Goal: Information Seeking & Learning: Find specific fact

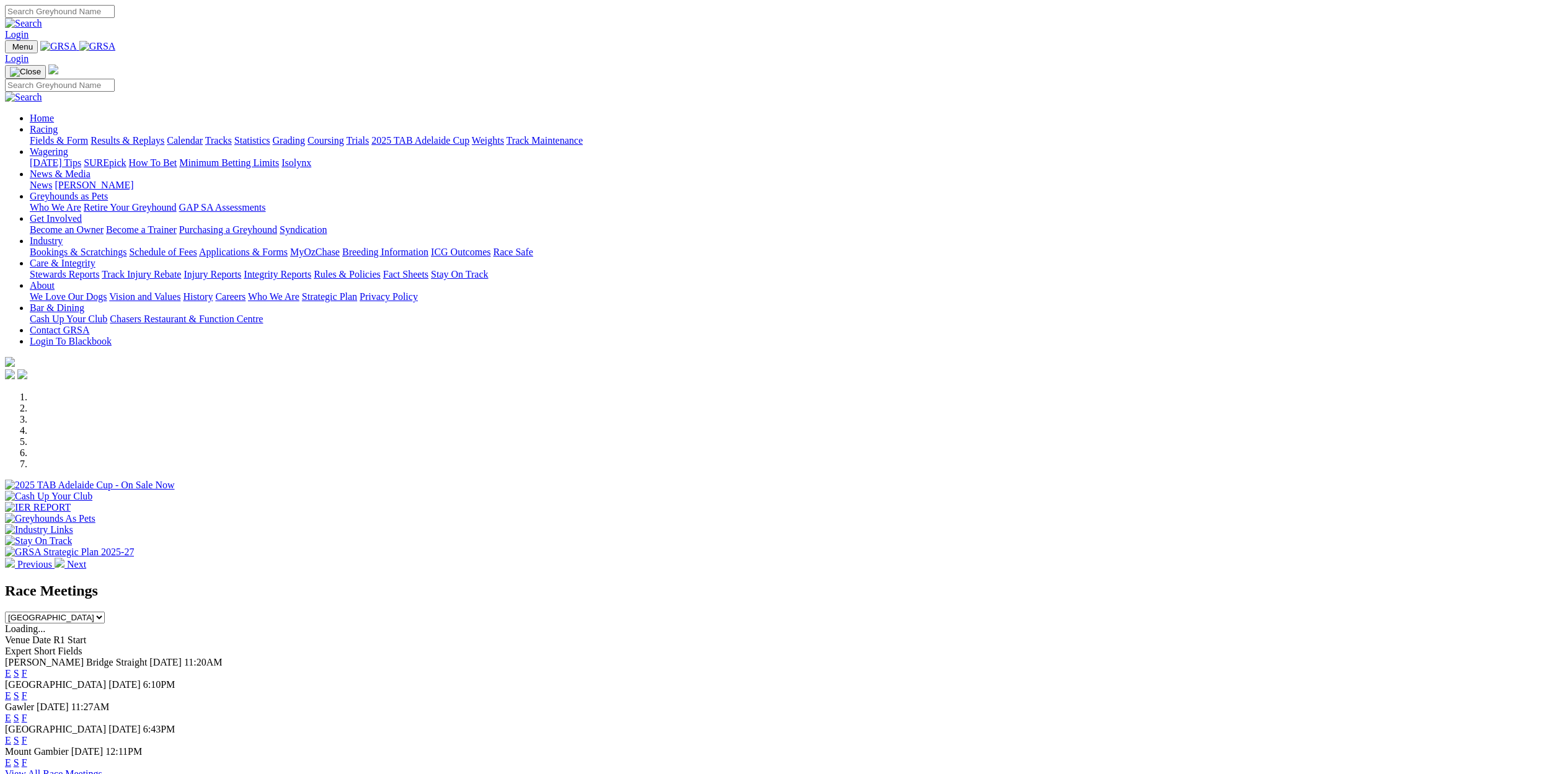
scroll to position [136, 0]
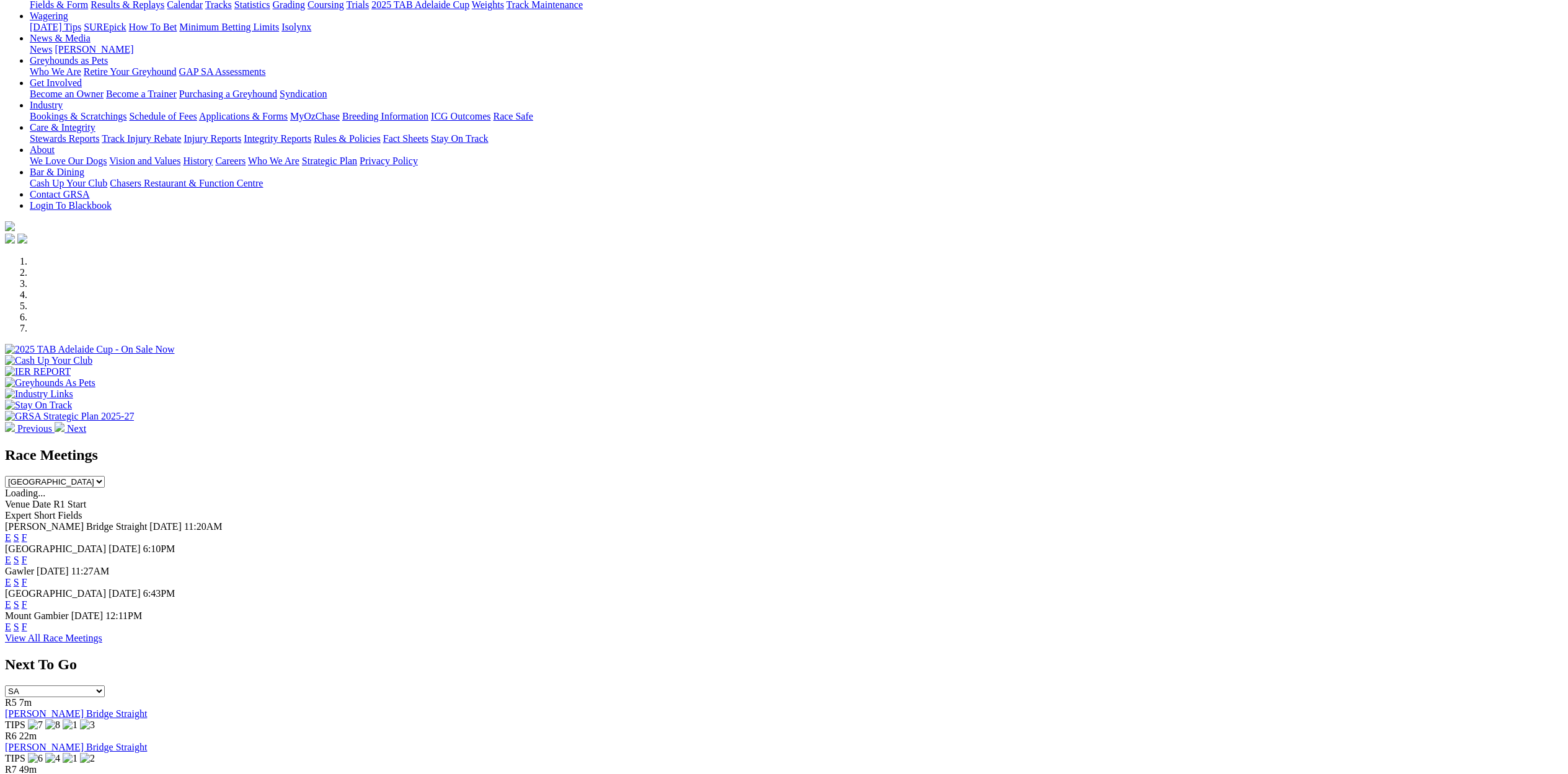
click at [105, 476] on select "[GEOGRAPHIC_DATA] [GEOGRAPHIC_DATA] [GEOGRAPHIC_DATA] [GEOGRAPHIC_DATA] [GEOGRA…" at bounding box center [55, 482] width 100 height 12
select select "[GEOGRAPHIC_DATA]"
click at [105, 476] on select "[GEOGRAPHIC_DATA] [GEOGRAPHIC_DATA] [GEOGRAPHIC_DATA] [GEOGRAPHIC_DATA] [GEOGRA…" at bounding box center [55, 482] width 100 height 12
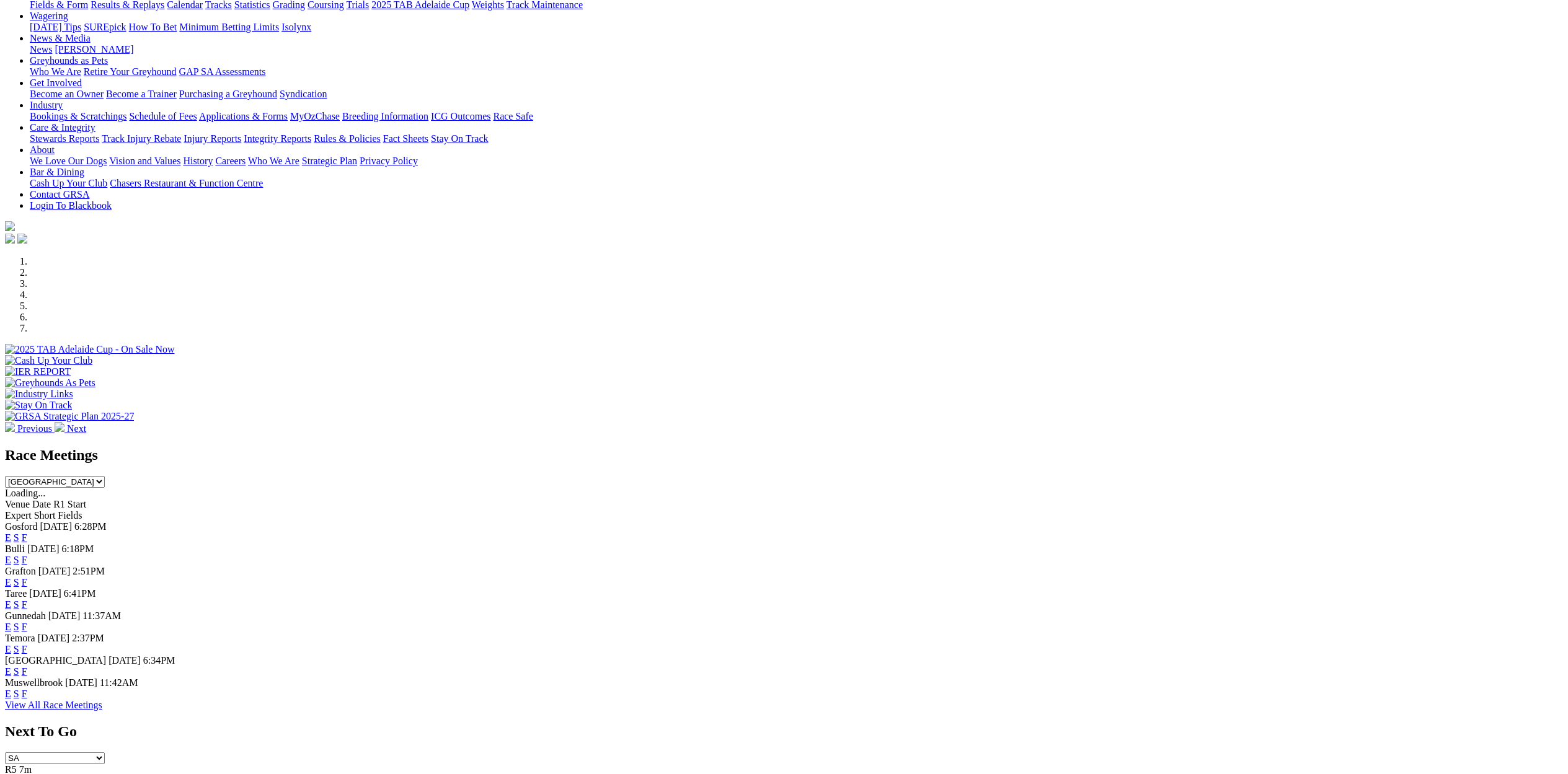
click at [11, 532] on link "E" at bounding box center [8, 538] width 6 height 10
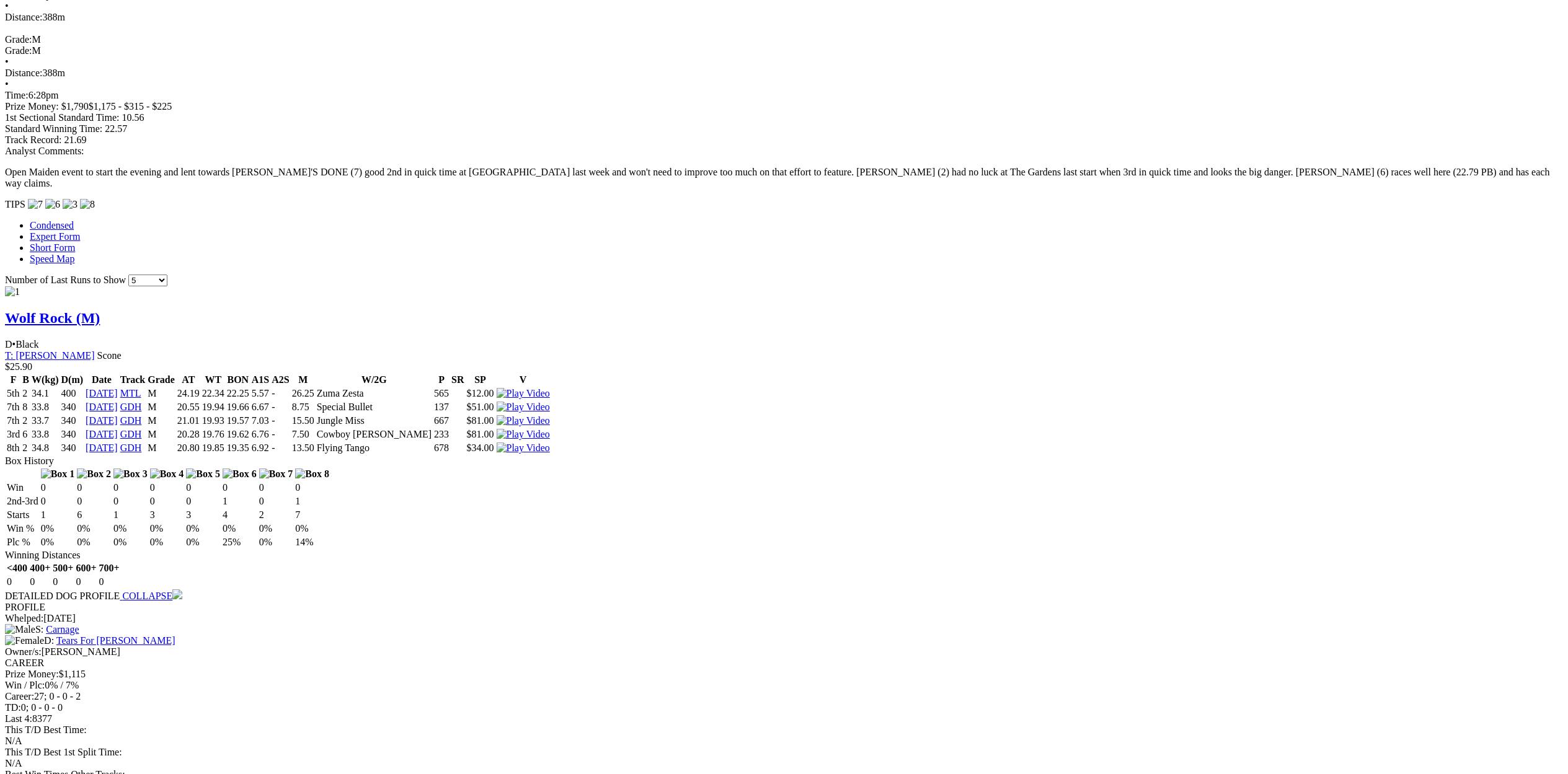
scroll to position [1006, 0]
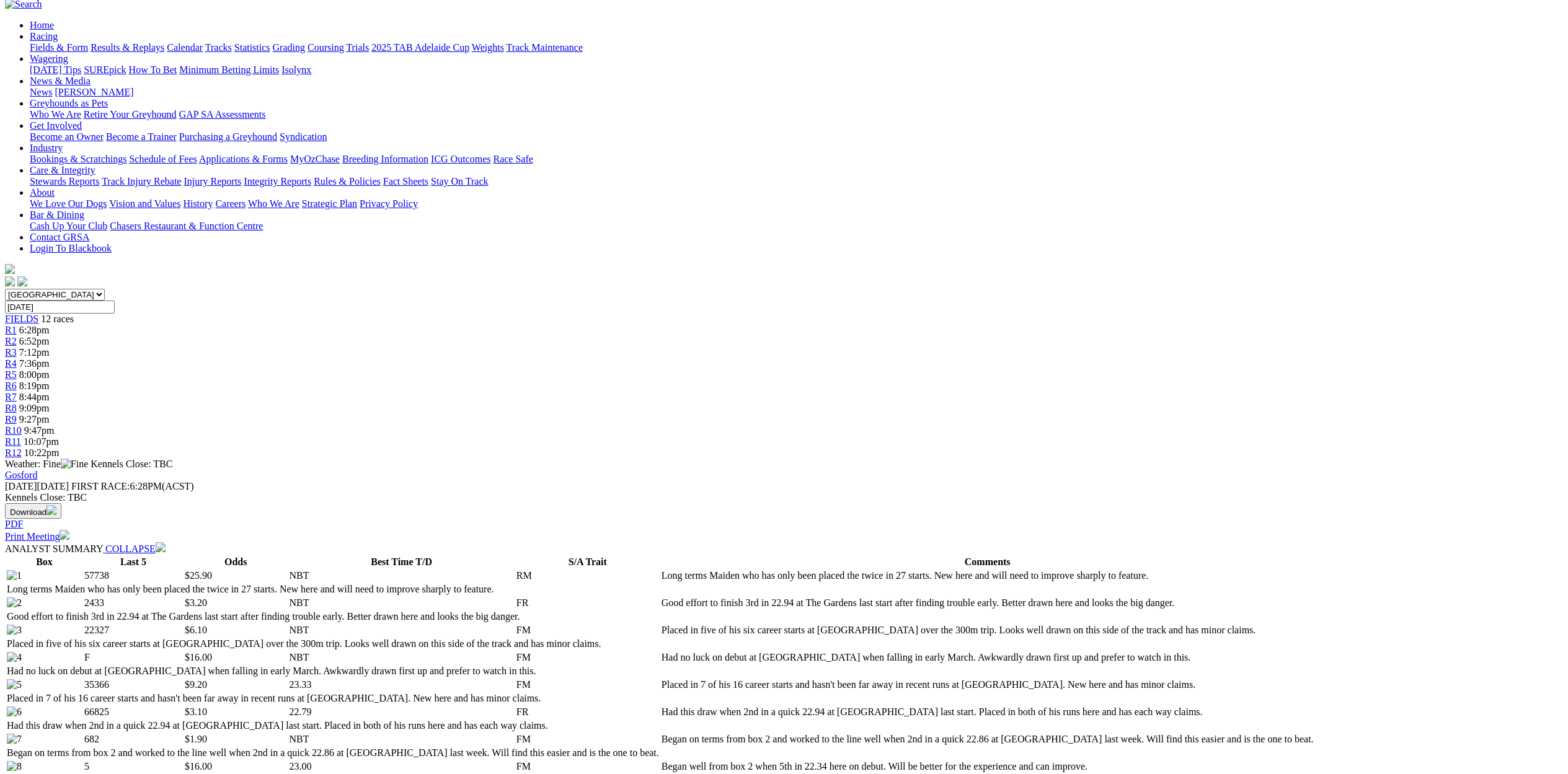
scroll to position [0, 0]
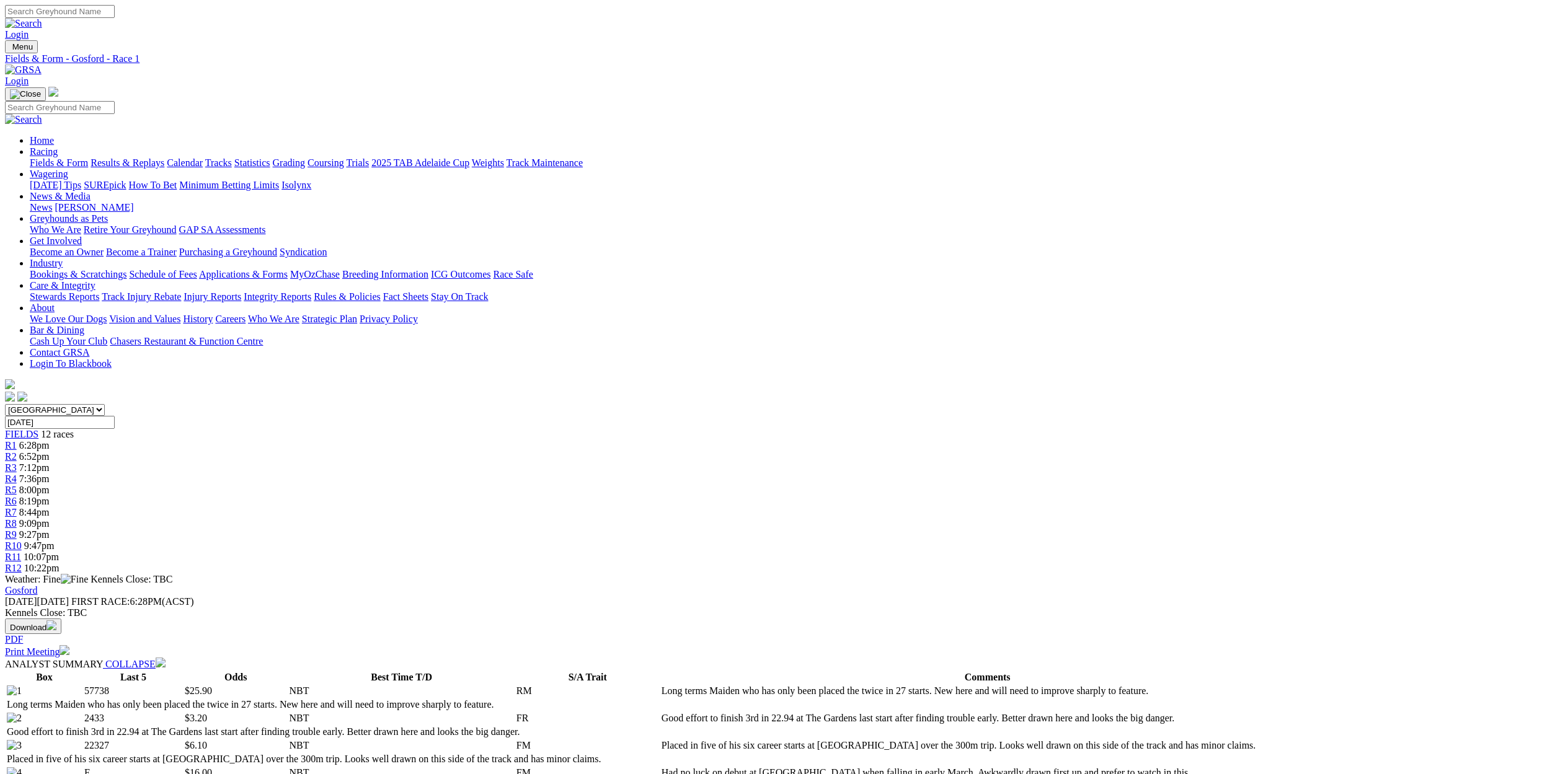
click at [115, 17] on input "Search" at bounding box center [60, 12] width 109 height 13
